Goal: Task Accomplishment & Management: Use online tool/utility

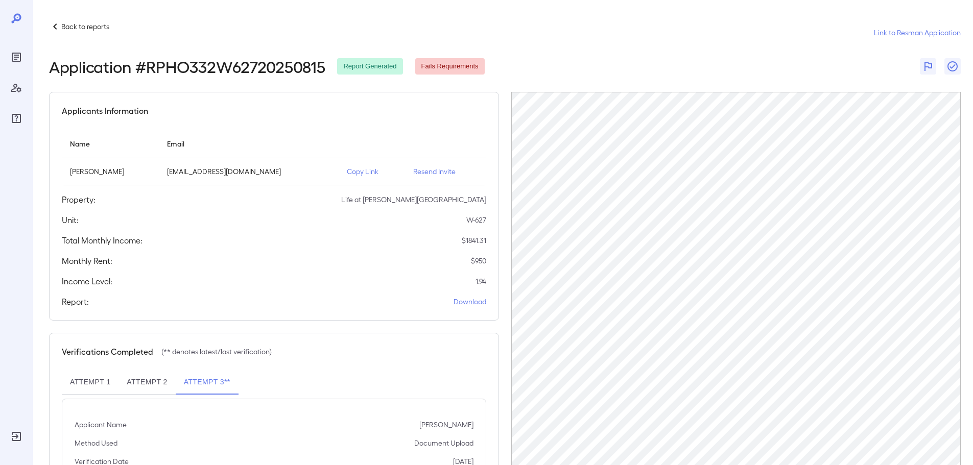
click at [89, 33] on div "Back to reports Link to Resman Application" at bounding box center [505, 32] width 912 height 25
click at [95, 24] on p "Back to reports" at bounding box center [85, 26] width 48 height 10
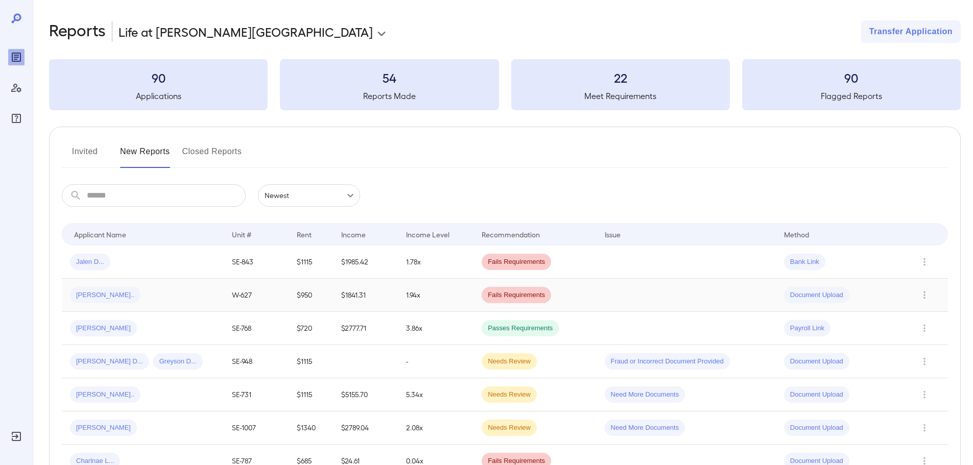
click at [145, 292] on div "[PERSON_NAME].." at bounding box center [143, 295] width 146 height 16
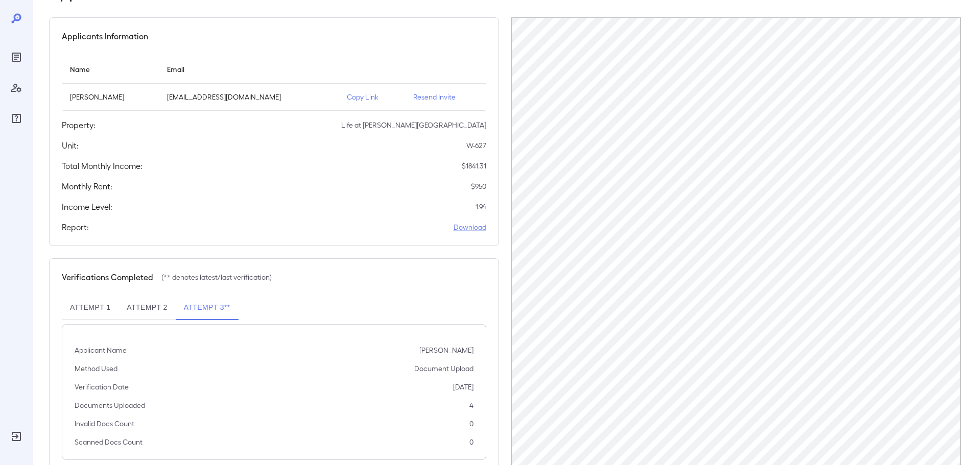
scroll to position [52, 0]
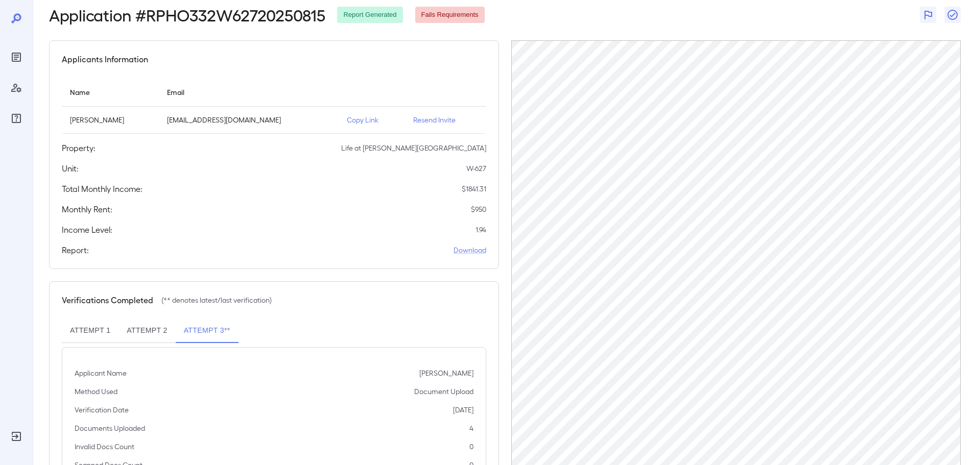
click at [351, 125] on td "Copy Link" at bounding box center [372, 120] width 66 height 27
click at [352, 119] on p "Copy Link" at bounding box center [372, 120] width 50 height 10
